Goal: Transaction & Acquisition: Purchase product/service

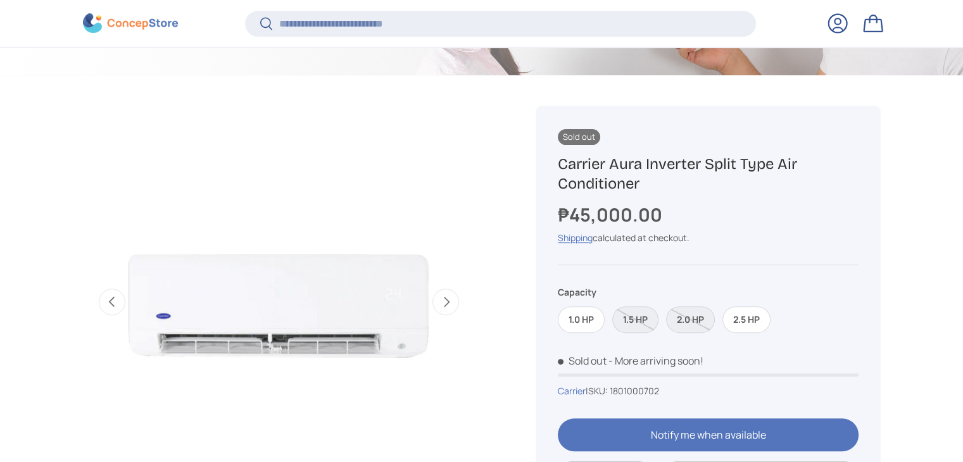
scroll to position [504, 0]
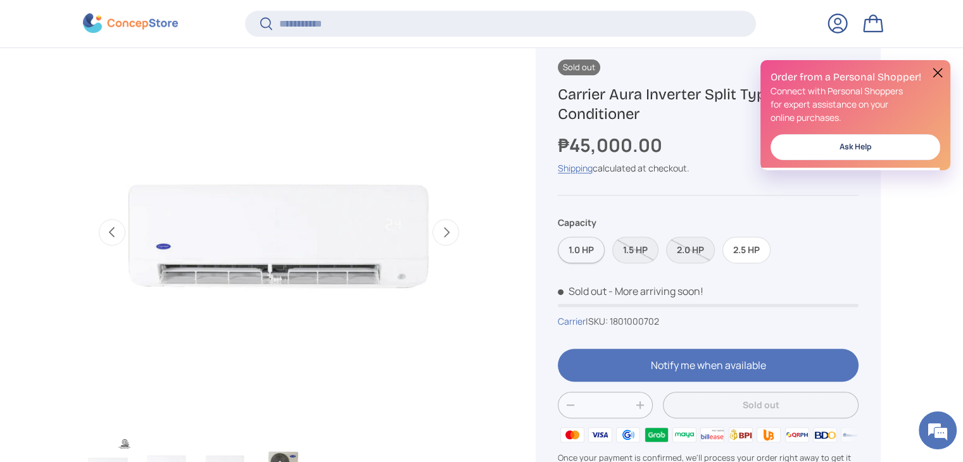
click at [583, 257] on label "1.0 HP" at bounding box center [581, 250] width 47 height 27
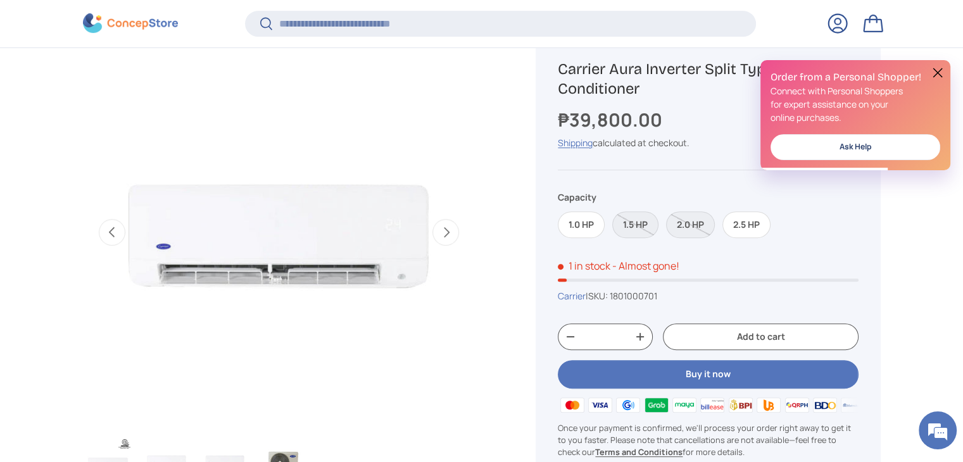
click at [939, 74] on button at bounding box center [937, 72] width 15 height 15
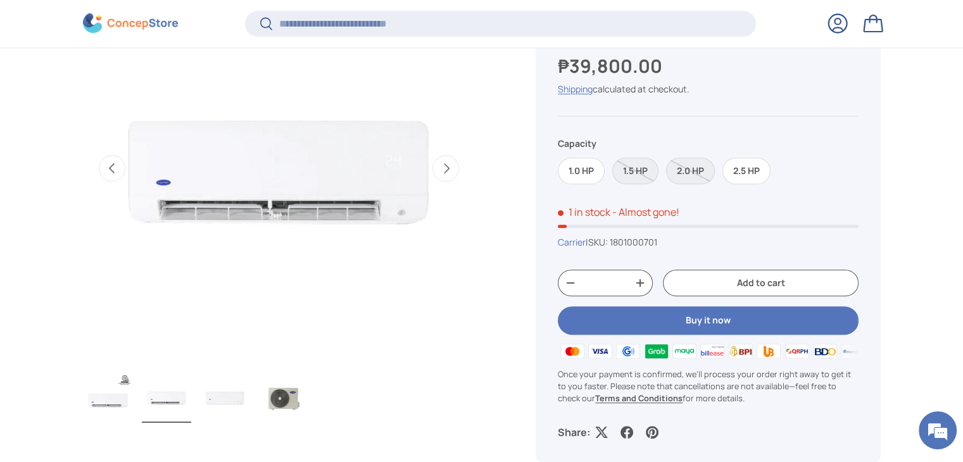
scroll to position [570, 0]
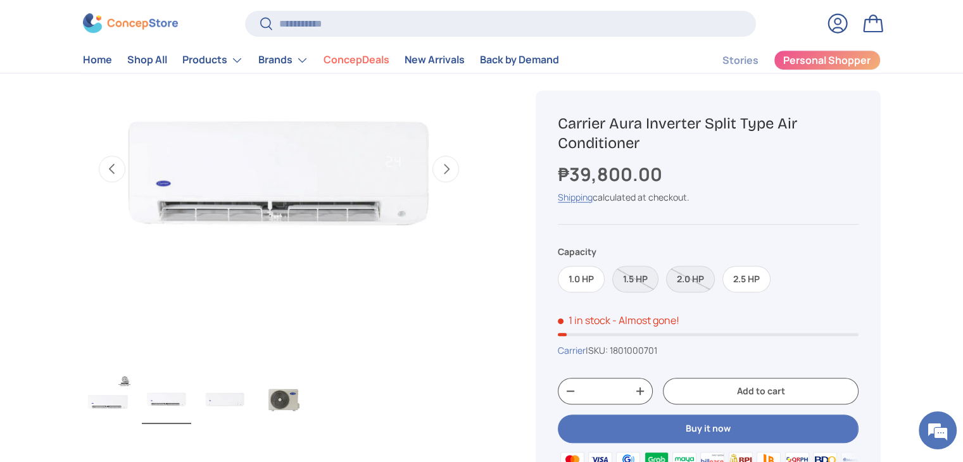
click at [450, 168] on button "Next" at bounding box center [446, 169] width 27 height 27
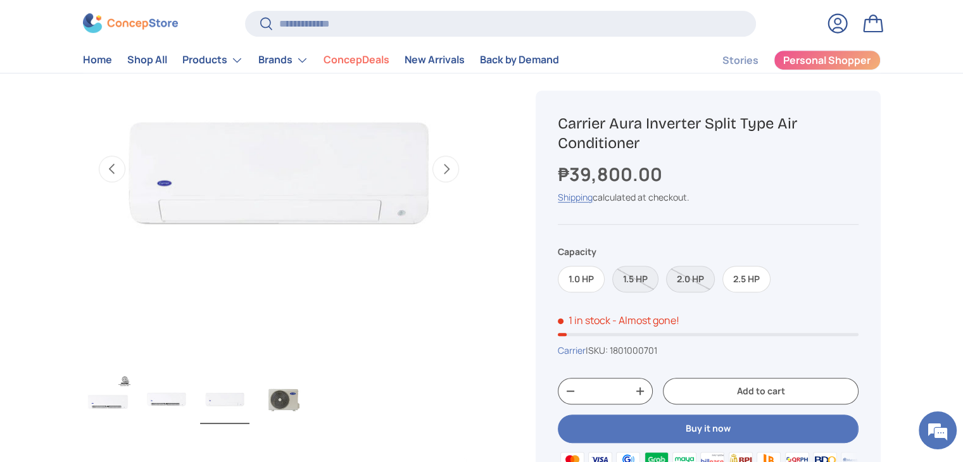
click at [450, 168] on button "Next" at bounding box center [446, 169] width 27 height 27
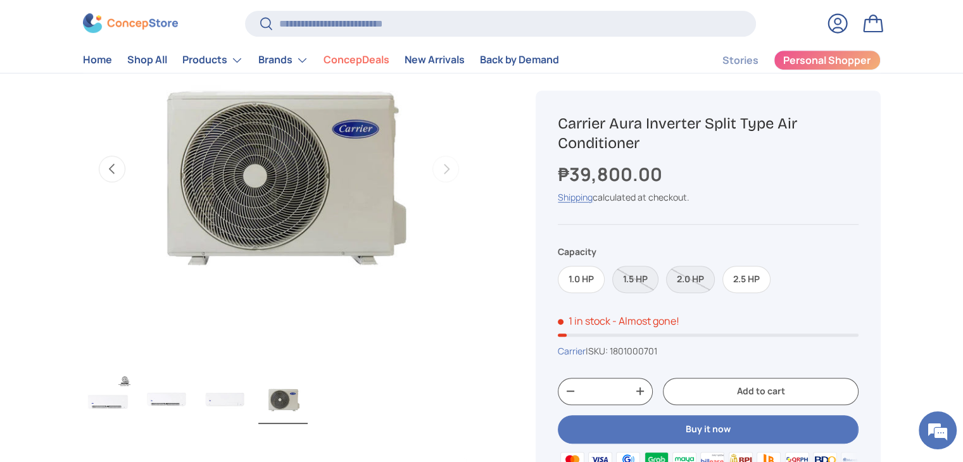
scroll to position [0, 0]
click at [101, 175] on button "Previous" at bounding box center [112, 169] width 27 height 27
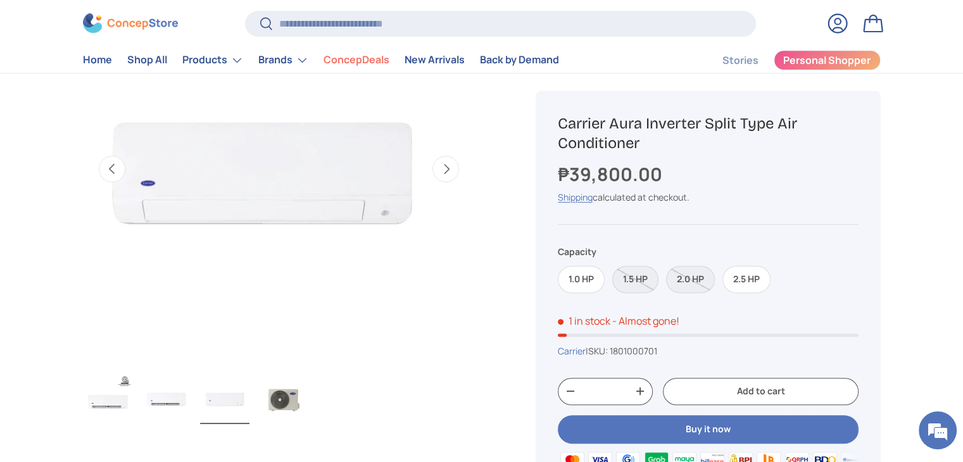
click at [111, 169] on button "Previous" at bounding box center [112, 169] width 27 height 27
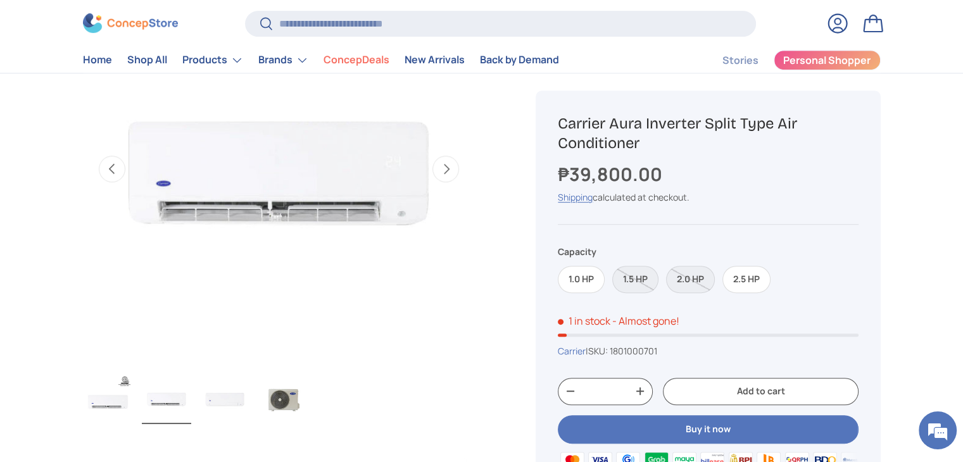
click at [111, 168] on button "Previous" at bounding box center [112, 169] width 27 height 27
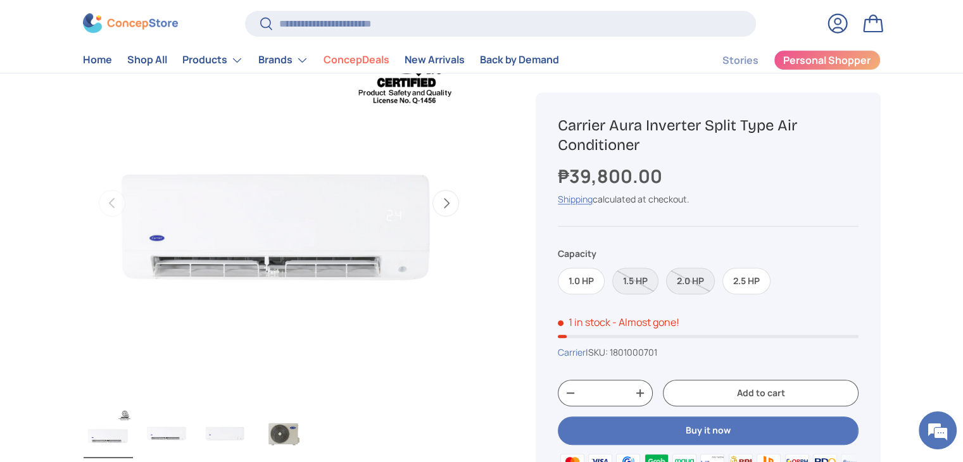
scroll to position [443, 0]
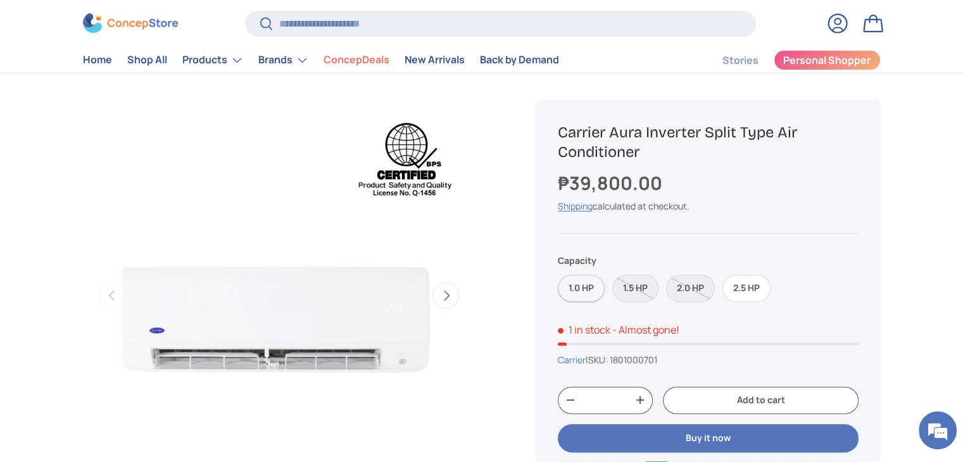
click at [576, 289] on label "1.0 HP" at bounding box center [581, 288] width 47 height 27
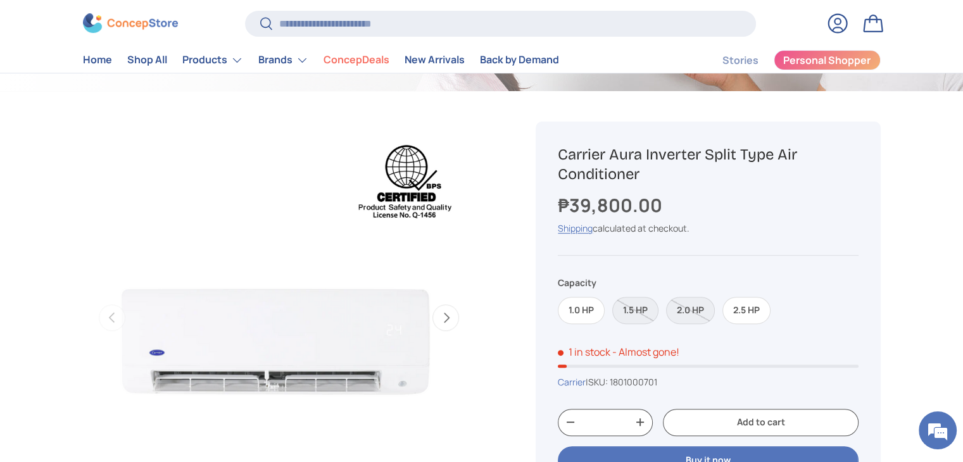
scroll to position [380, 0]
